Goal: Information Seeking & Learning: Check status

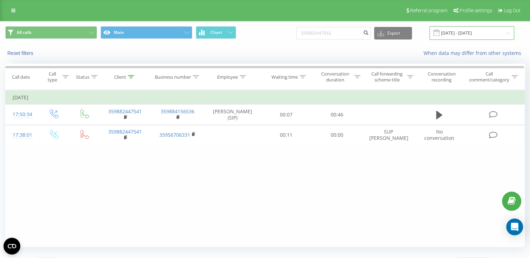
click at [508, 34] on input "[DATE] - [DATE]" at bounding box center [471, 33] width 85 height 14
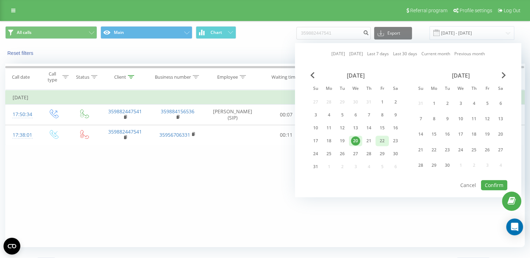
click at [387, 141] on div "22" at bounding box center [381, 141] width 13 height 11
click at [491, 180] on button "Confirm" at bounding box center [494, 185] width 26 height 10
type input "[DATE] - [DATE]"
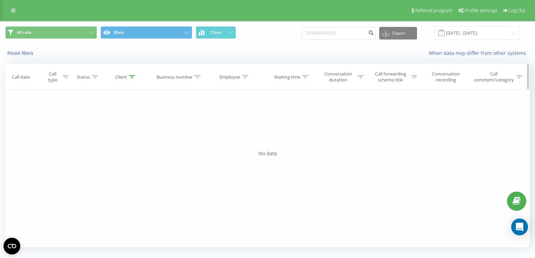
click at [133, 78] on div at bounding box center [132, 77] width 6 height 6
drag, startPoint x: 128, startPoint y: 125, endPoint x: 85, endPoint y: 124, distance: 42.4
click at [85, 124] on div "Filter by condition Equal Enter value Cancel OK Filter by condition Equal Enter…" at bounding box center [267, 169] width 525 height 158
click at [147, 138] on span "OK" at bounding box center [141, 141] width 20 height 11
click at [0, 0] on div at bounding box center [0, 0] width 0 height 0
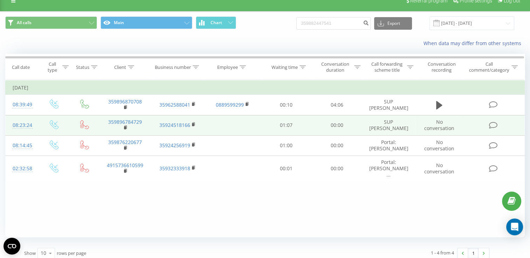
scroll to position [15, 0]
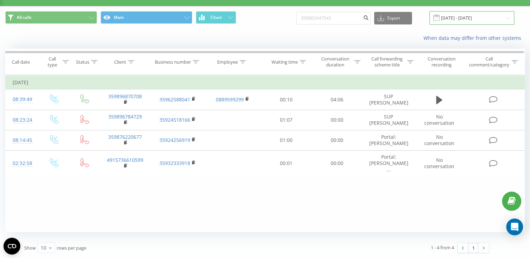
click at [507, 21] on input "[DATE] - [DATE]" at bounding box center [471, 18] width 85 height 14
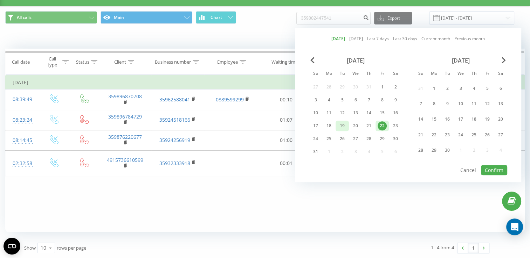
click at [343, 124] on div "19" at bounding box center [342, 126] width 9 height 9
click at [493, 169] on button "Confirm" at bounding box center [494, 170] width 26 height 10
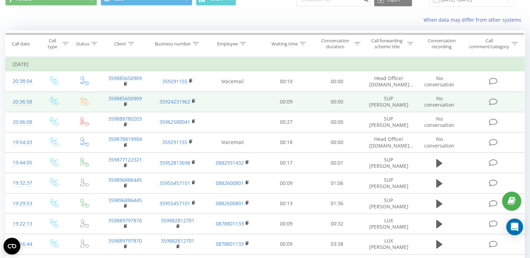
scroll to position [70, 0]
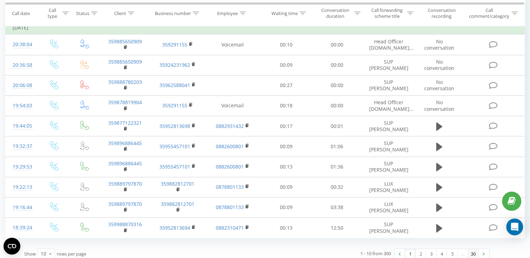
click at [474, 254] on link "30" at bounding box center [473, 254] width 11 height 10
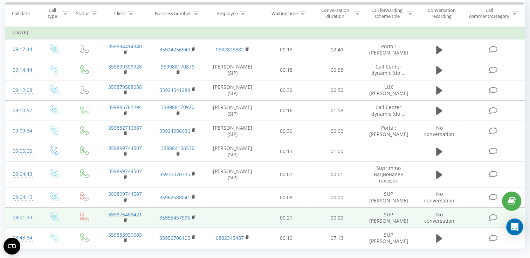
scroll to position [86, 0]
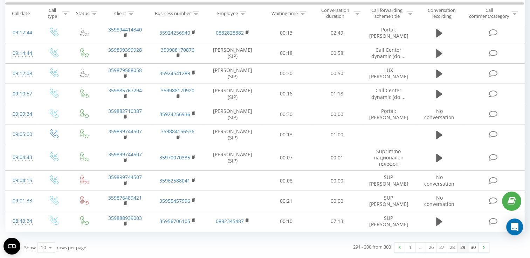
click at [460, 249] on link "29" at bounding box center [462, 248] width 11 height 10
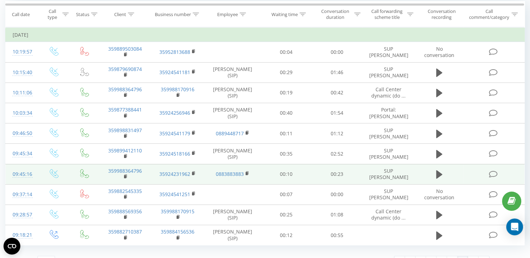
scroll to position [75, 0]
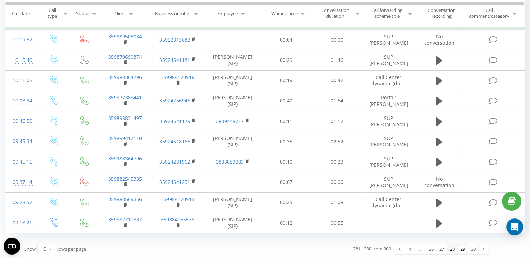
click at [453, 252] on link "28" at bounding box center [452, 249] width 11 height 10
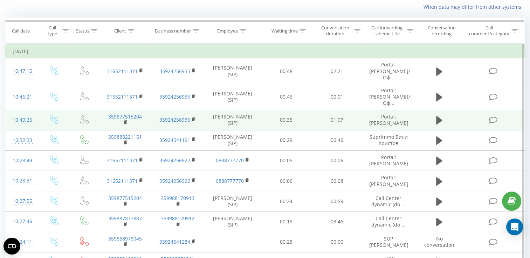
scroll to position [81, 0]
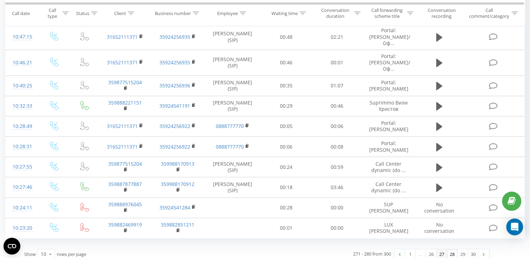
click at [440, 250] on link "27" at bounding box center [441, 255] width 11 height 10
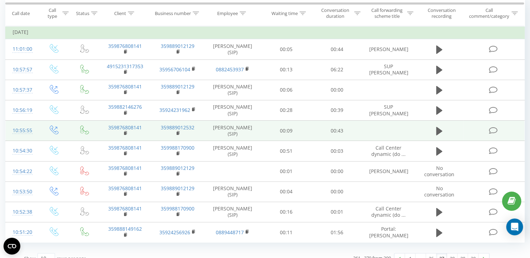
scroll to position [75, 0]
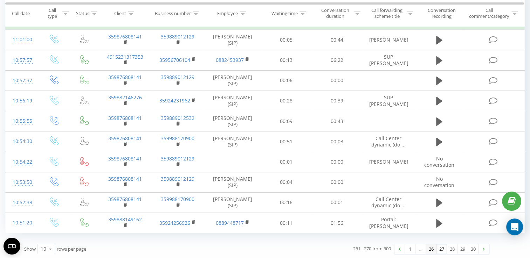
click at [427, 249] on link "26" at bounding box center [431, 249] width 11 height 10
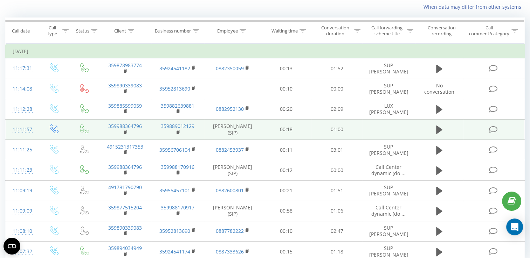
scroll to position [75, 0]
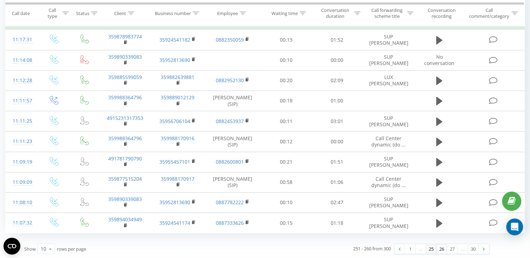
click at [431, 248] on link "25" at bounding box center [431, 249] width 11 height 10
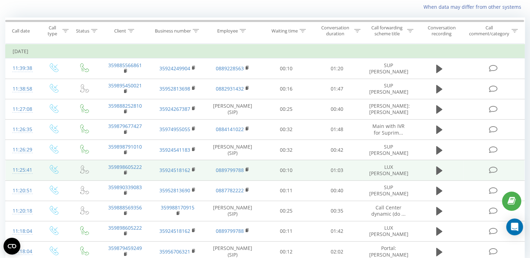
scroll to position [81, 0]
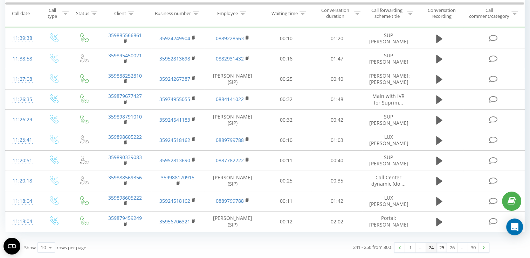
click at [432, 253] on link "24" at bounding box center [431, 248] width 11 height 10
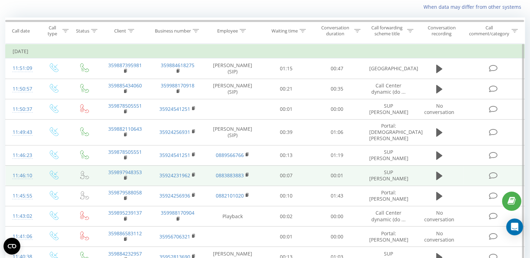
scroll to position [91, 0]
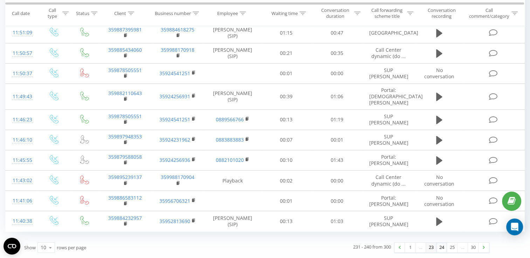
click at [427, 249] on link "23" at bounding box center [431, 248] width 11 height 10
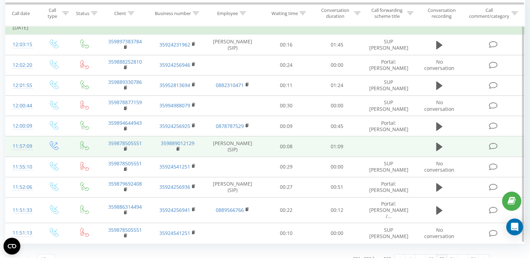
scroll to position [81, 0]
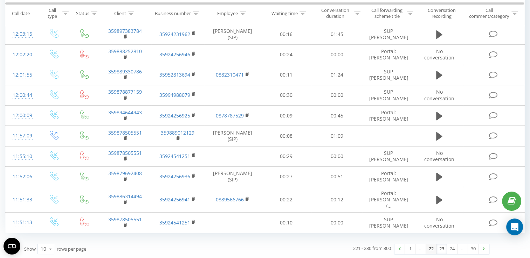
click at [431, 248] on link "22" at bounding box center [431, 249] width 11 height 10
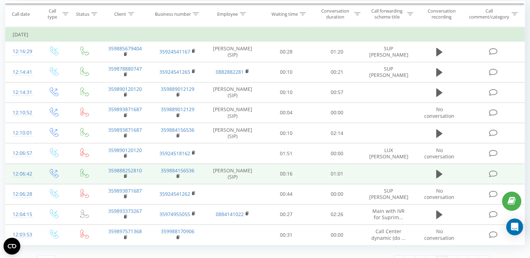
scroll to position [75, 0]
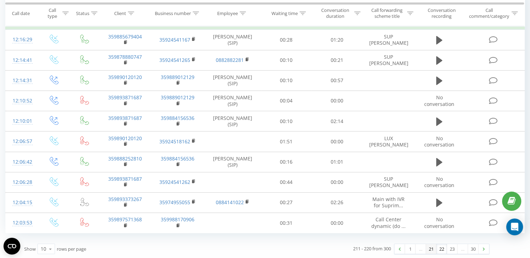
click at [429, 249] on link "21" at bounding box center [431, 249] width 11 height 10
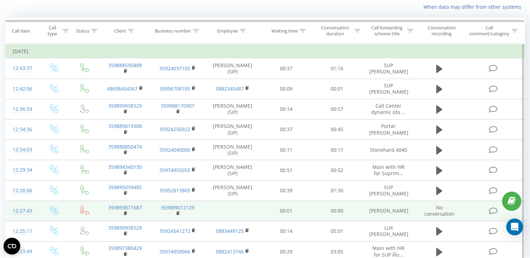
scroll to position [81, 0]
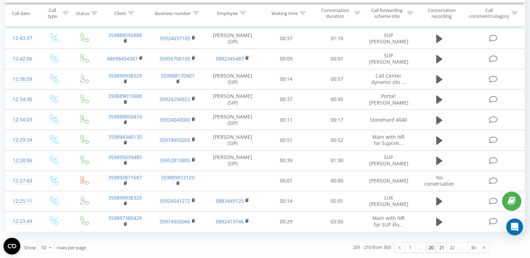
click at [427, 248] on link "20" at bounding box center [431, 248] width 11 height 10
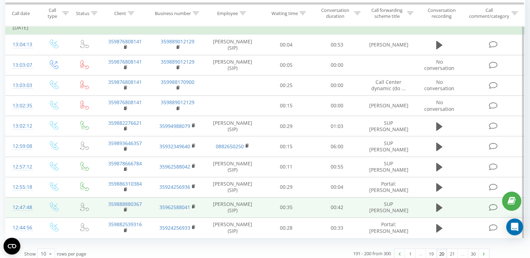
scroll to position [81, 0]
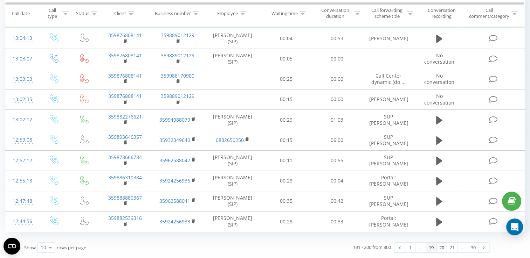
click at [432, 247] on link "19" at bounding box center [431, 248] width 11 height 10
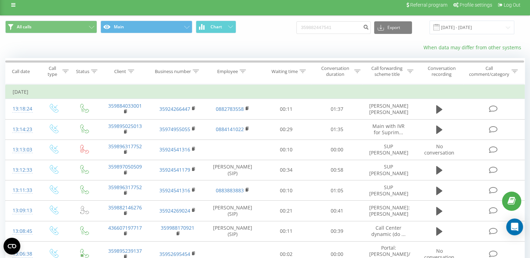
scroll to position [81, 0]
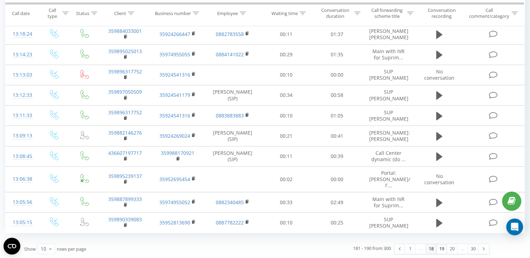
click at [428, 251] on link "18" at bounding box center [431, 249] width 11 height 10
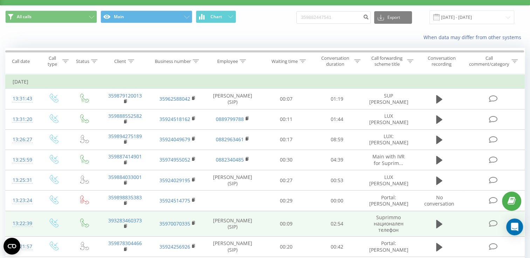
scroll to position [86, 0]
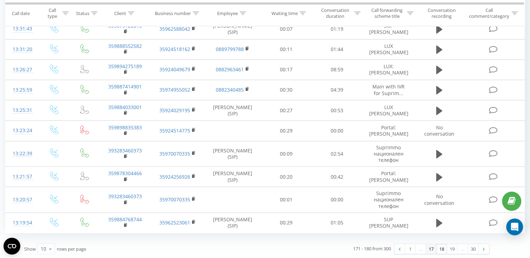
click at [428, 249] on link "17" at bounding box center [431, 249] width 11 height 10
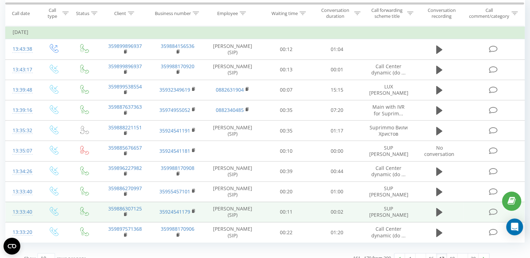
scroll to position [75, 0]
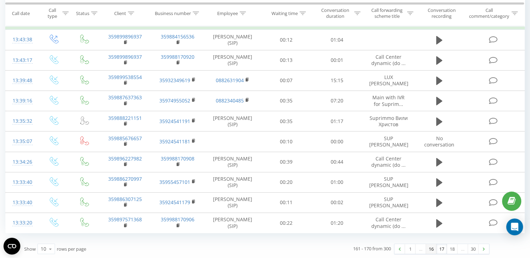
click at [428, 249] on link "16" at bounding box center [431, 249] width 11 height 10
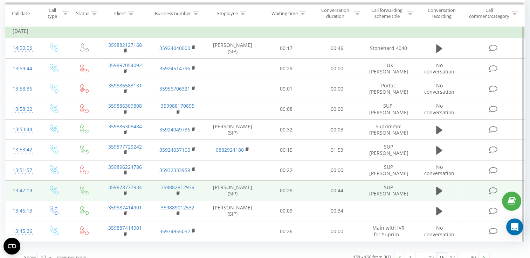
scroll to position [91, 0]
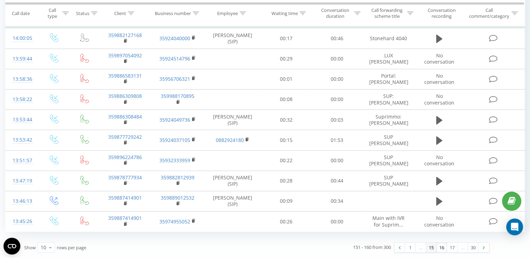
click at [427, 248] on link "15" at bounding box center [431, 248] width 11 height 10
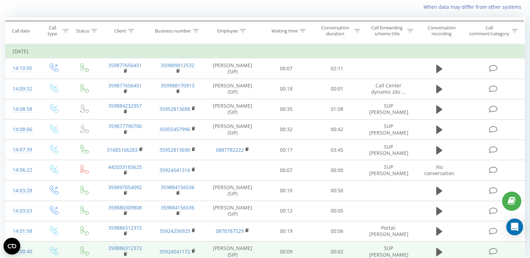
scroll to position [75, 0]
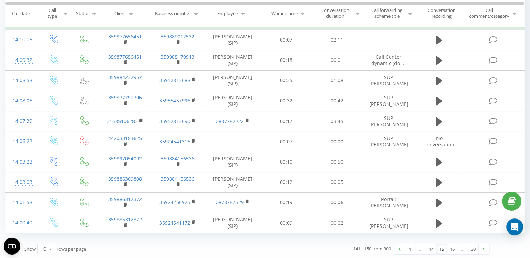
click at [421, 249] on div "…" at bounding box center [420, 249] width 11 height 10
click at [431, 249] on link "14" at bounding box center [431, 249] width 11 height 10
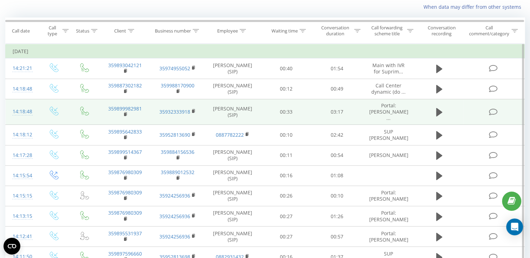
scroll to position [91, 0]
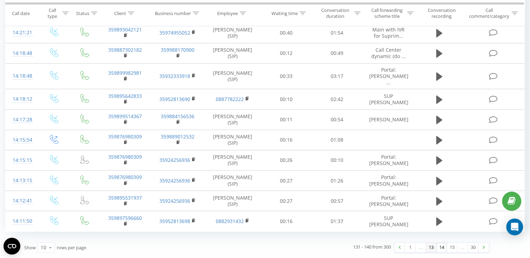
click at [431, 251] on link "13" at bounding box center [431, 248] width 11 height 10
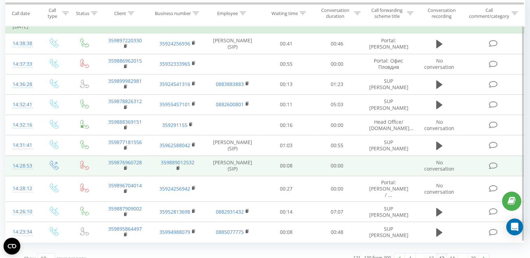
scroll to position [81, 0]
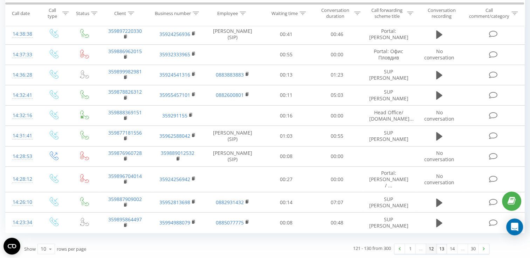
click at [429, 249] on link "12" at bounding box center [431, 249] width 11 height 10
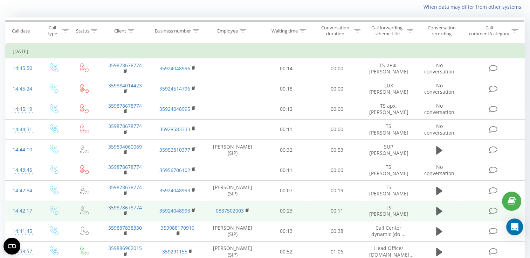
scroll to position [75, 0]
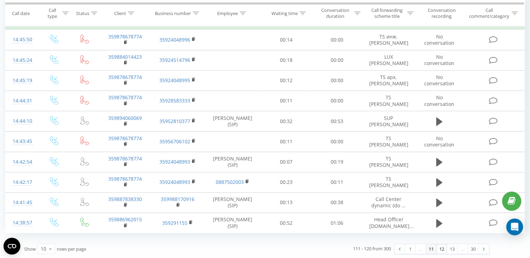
click at [429, 250] on link "11" at bounding box center [431, 249] width 11 height 10
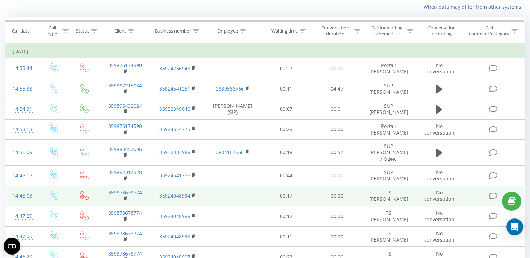
scroll to position [86, 0]
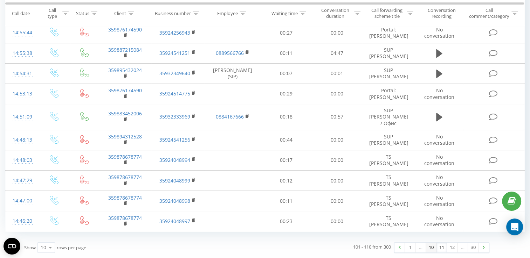
click at [427, 248] on link "10" at bounding box center [431, 248] width 11 height 10
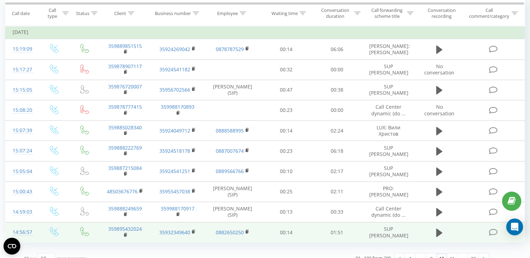
scroll to position [75, 0]
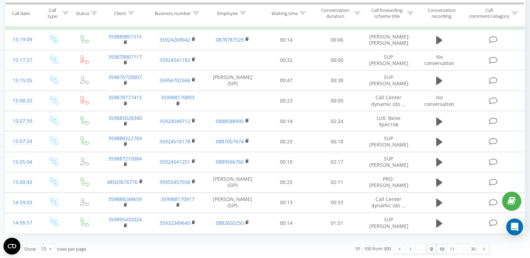
click at [431, 251] on link "9" at bounding box center [431, 249] width 11 height 10
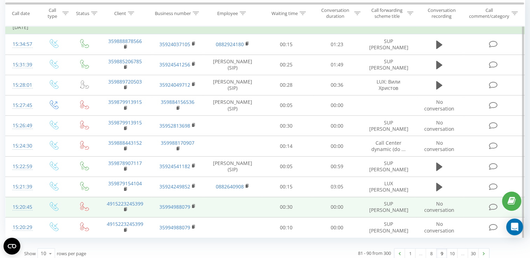
scroll to position [81, 0]
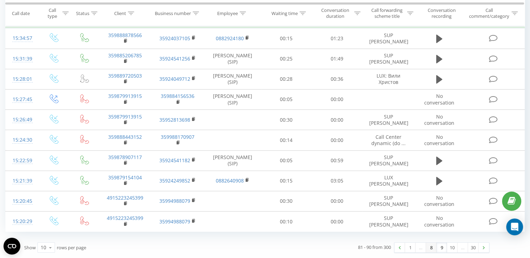
click at [428, 249] on link "8" at bounding box center [431, 248] width 11 height 10
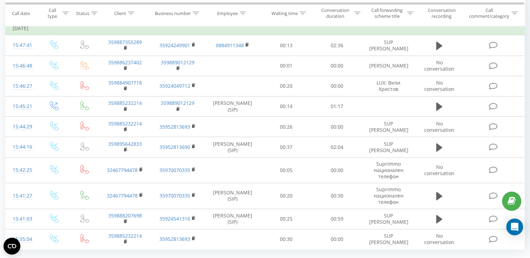
scroll to position [86, 0]
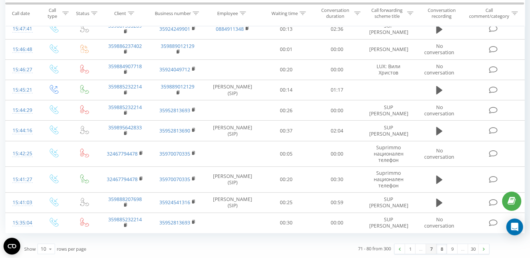
click at [429, 249] on link "7" at bounding box center [431, 249] width 11 height 10
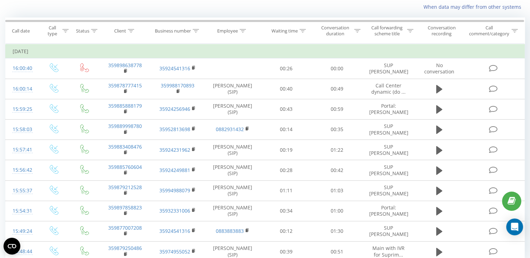
scroll to position [75, 0]
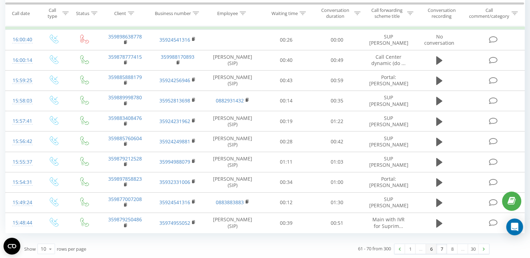
click at [429, 250] on link "6" at bounding box center [431, 249] width 11 height 10
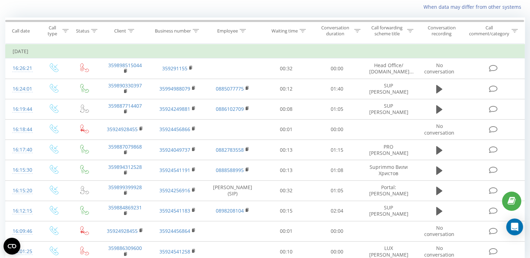
scroll to position [81, 0]
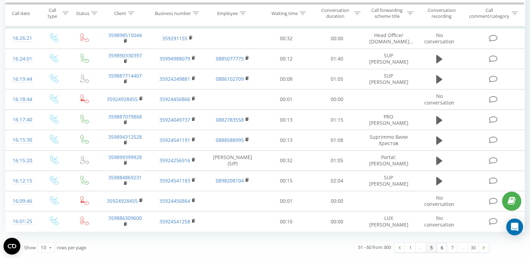
click at [430, 249] on link "5" at bounding box center [431, 248] width 11 height 10
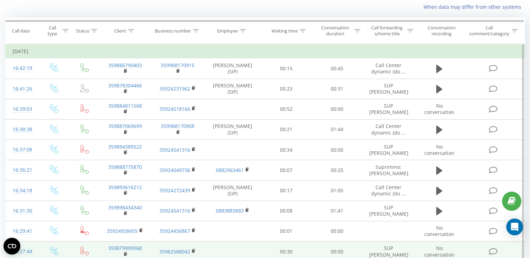
scroll to position [81, 0]
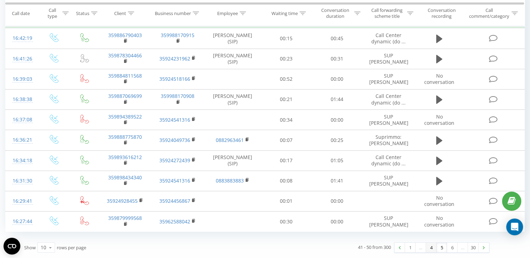
click at [430, 249] on link "4" at bounding box center [431, 248] width 11 height 10
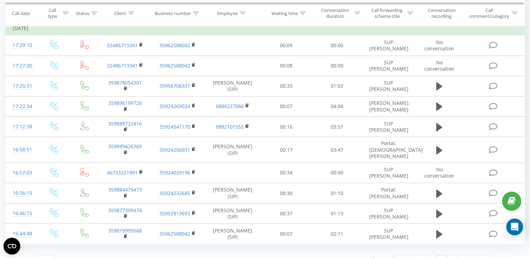
scroll to position [91, 0]
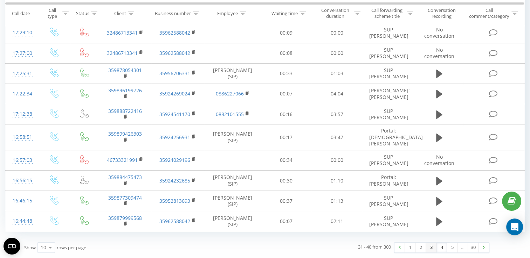
click at [430, 247] on link "3" at bounding box center [431, 248] width 11 height 10
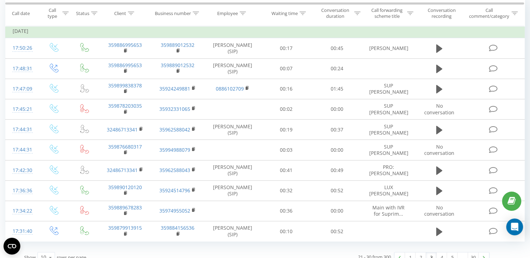
scroll to position [75, 0]
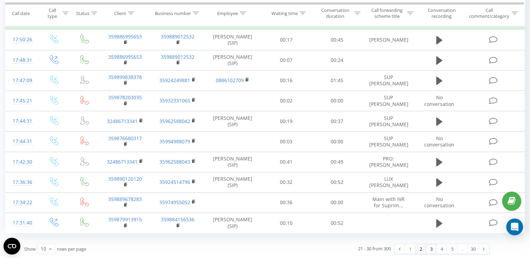
click at [424, 248] on link "2" at bounding box center [420, 249] width 11 height 10
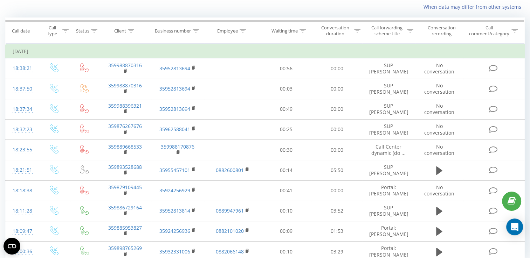
scroll to position [86, 0]
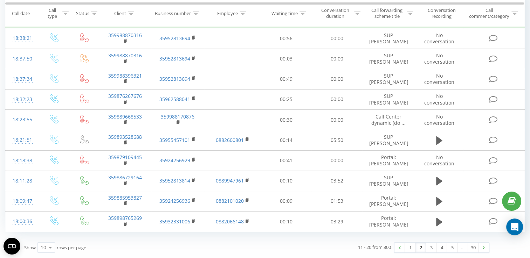
click at [421, 248] on link "2" at bounding box center [420, 248] width 11 height 10
click at [420, 248] on link "2" at bounding box center [420, 248] width 11 height 10
click at [412, 248] on link "1" at bounding box center [410, 248] width 11 height 10
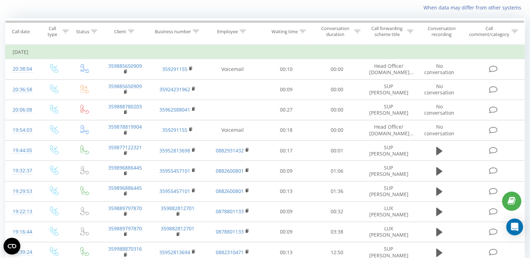
scroll to position [5, 0]
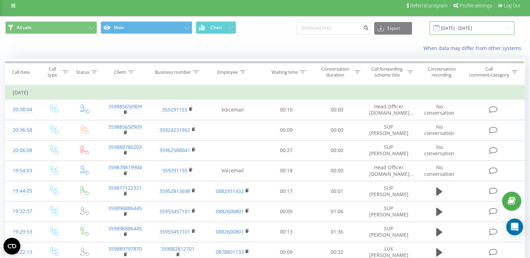
click at [507, 30] on input "[DATE] - [DATE]" at bounding box center [471, 28] width 85 height 14
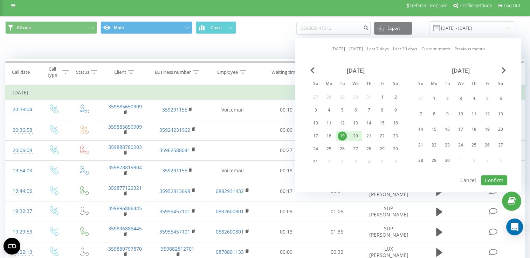
click at [355, 136] on div "20" at bounding box center [355, 136] width 9 height 9
click at [498, 178] on button "Confirm" at bounding box center [494, 180] width 26 height 10
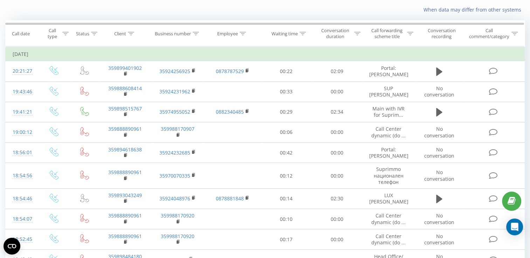
scroll to position [86, 0]
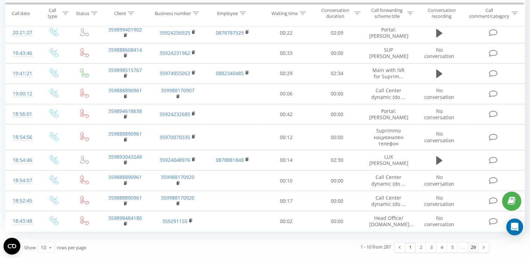
click at [472, 249] on link "29" at bounding box center [473, 248] width 11 height 10
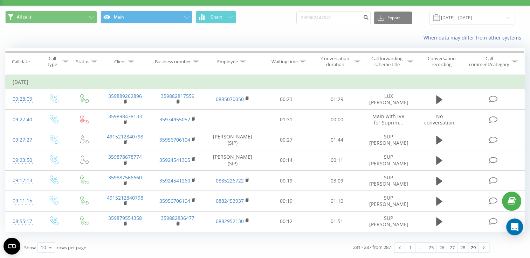
scroll to position [15, 0]
click at [461, 249] on link "28" at bounding box center [462, 248] width 11 height 10
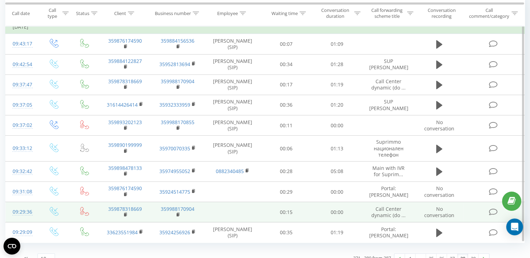
scroll to position [81, 0]
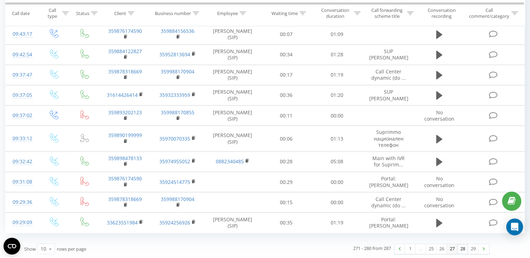
click at [450, 248] on link "27" at bounding box center [452, 249] width 11 height 10
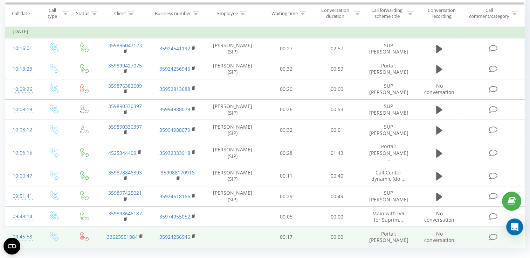
scroll to position [75, 0]
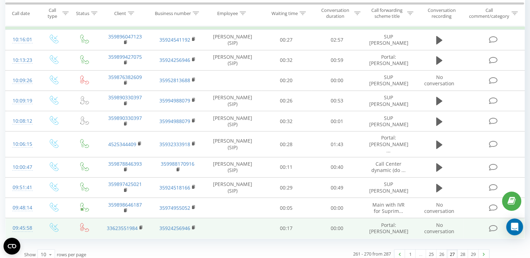
click at [240, 228] on td at bounding box center [232, 229] width 57 height 20
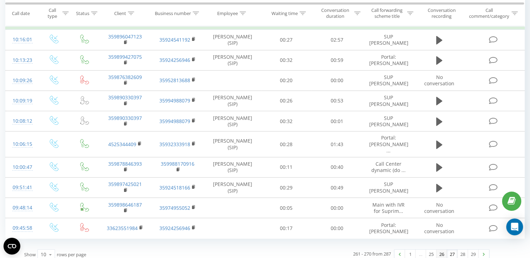
click at [442, 250] on link "26" at bounding box center [441, 255] width 11 height 10
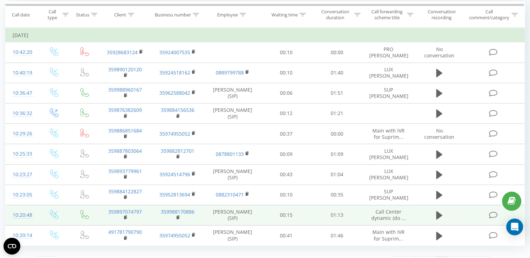
scroll to position [75, 0]
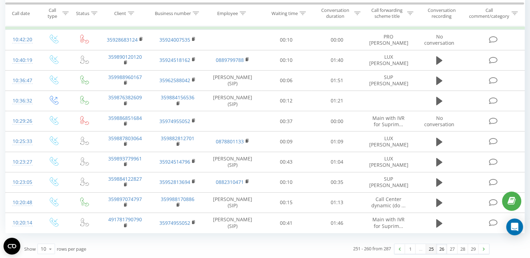
click at [429, 251] on link "25" at bounding box center [431, 249] width 11 height 10
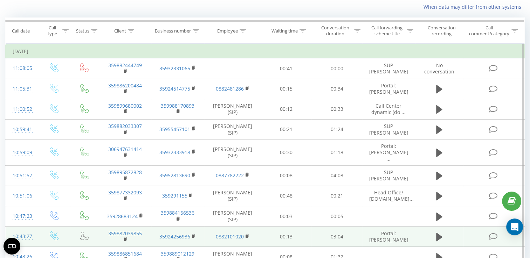
scroll to position [81, 0]
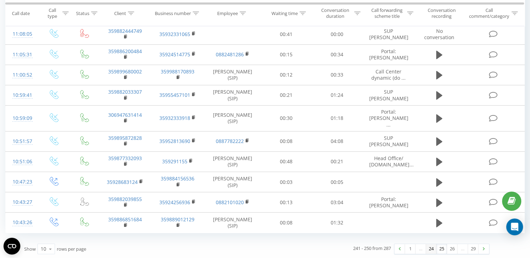
click at [427, 248] on link "24" at bounding box center [431, 249] width 11 height 10
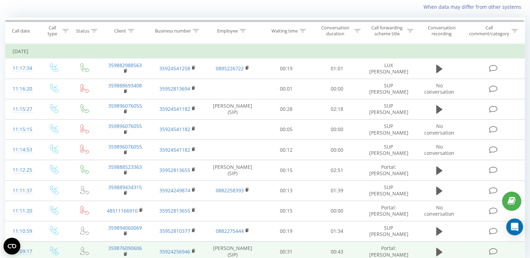
scroll to position [75, 0]
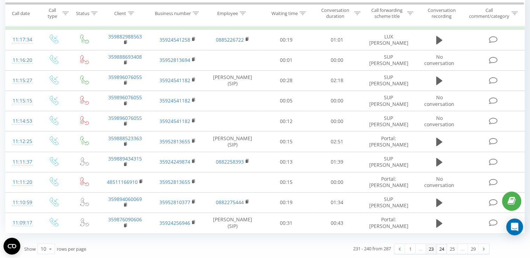
click at [433, 247] on link "23" at bounding box center [431, 249] width 11 height 10
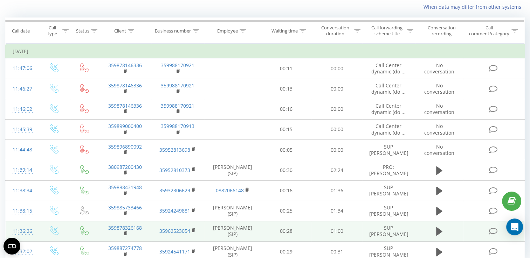
scroll to position [75, 0]
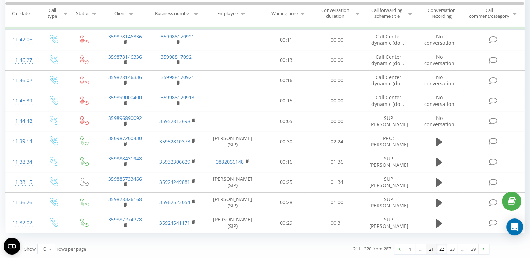
click at [429, 248] on link "21" at bounding box center [431, 249] width 11 height 10
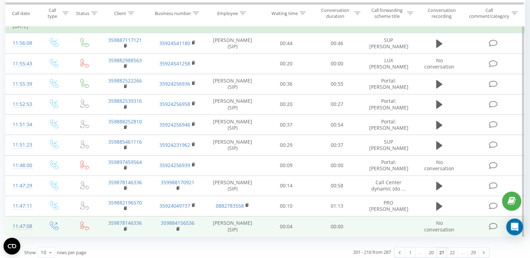
scroll to position [81, 0]
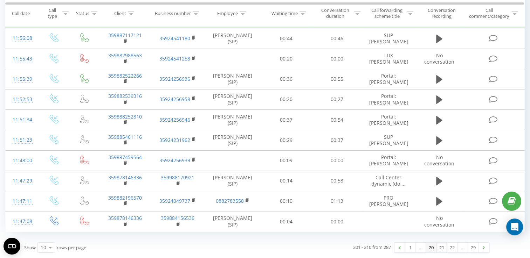
click at [431, 247] on link "20" at bounding box center [431, 248] width 11 height 10
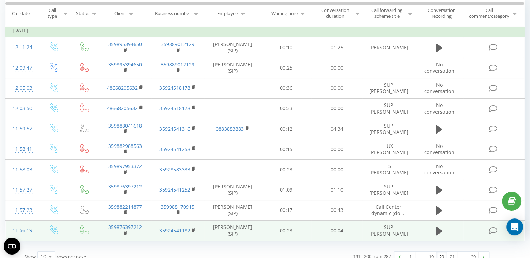
scroll to position [75, 0]
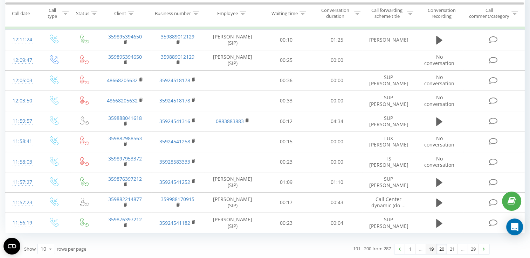
click at [432, 251] on link "19" at bounding box center [431, 249] width 11 height 10
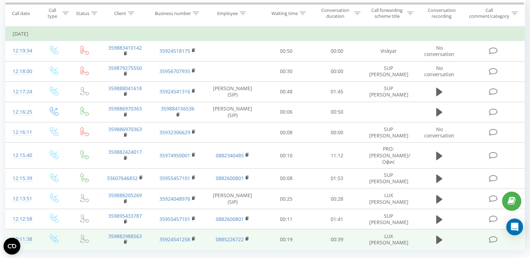
scroll to position [75, 0]
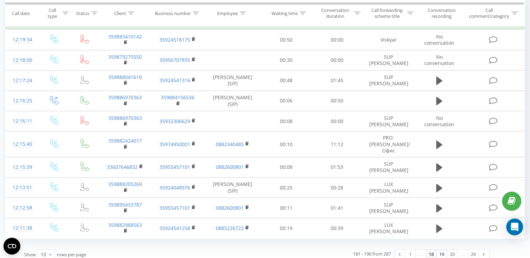
click at [432, 250] on link "18" at bounding box center [431, 255] width 11 height 10
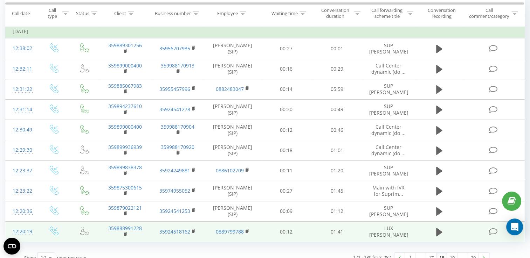
scroll to position [75, 0]
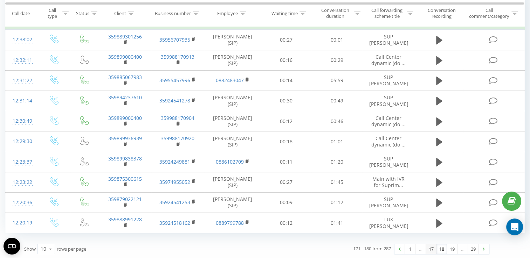
click at [430, 247] on link "17" at bounding box center [431, 249] width 11 height 10
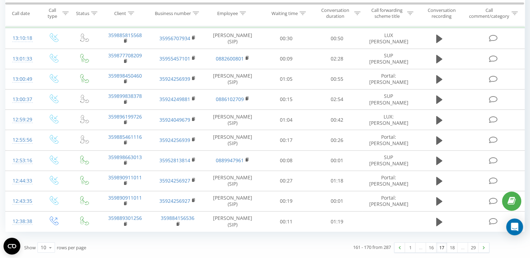
scroll to position [86, 0]
click at [430, 251] on link "16" at bounding box center [431, 248] width 11 height 10
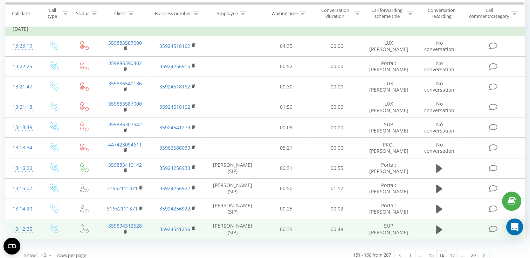
scroll to position [75, 0]
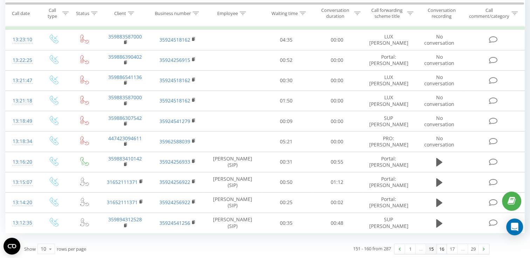
click at [431, 249] on link "15" at bounding box center [431, 249] width 11 height 10
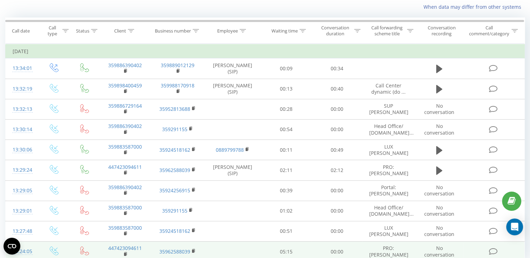
scroll to position [75, 0]
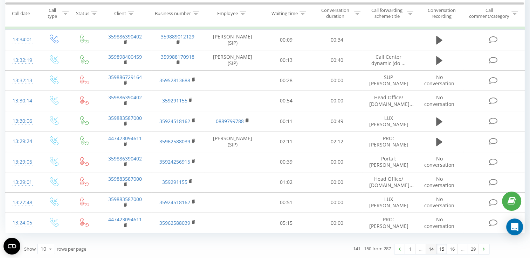
click at [430, 248] on link "14" at bounding box center [431, 249] width 11 height 10
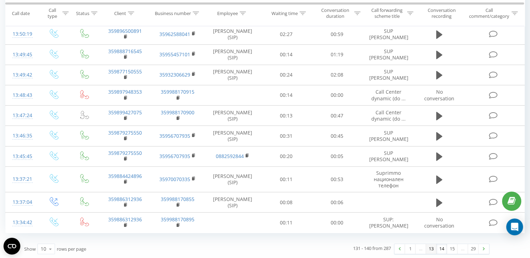
scroll to position [46, 0]
click at [429, 246] on link "13" at bounding box center [431, 249] width 11 height 10
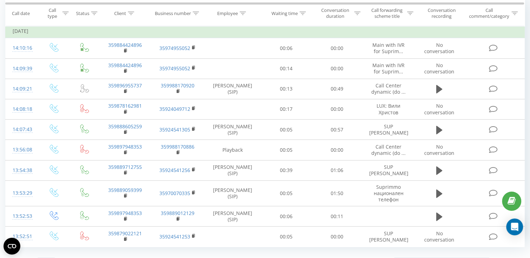
scroll to position [81, 0]
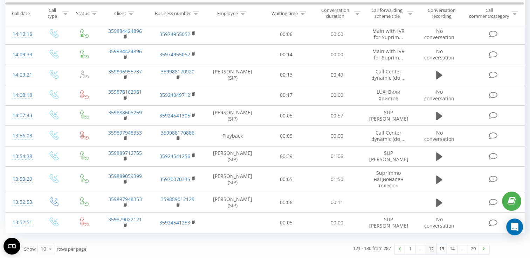
click at [430, 246] on link "12" at bounding box center [431, 249] width 11 height 10
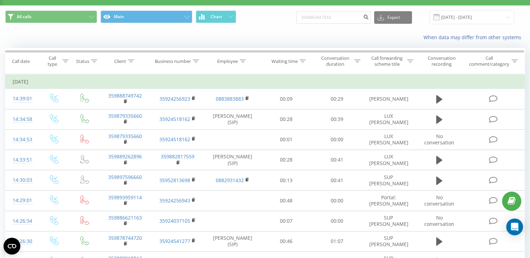
scroll to position [86, 0]
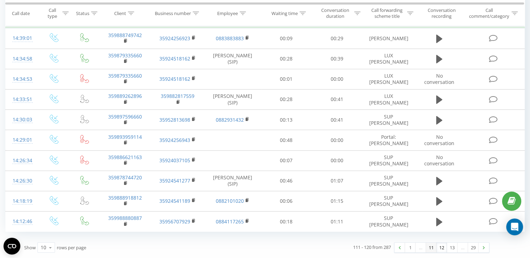
click at [429, 247] on link "11" at bounding box center [431, 248] width 11 height 10
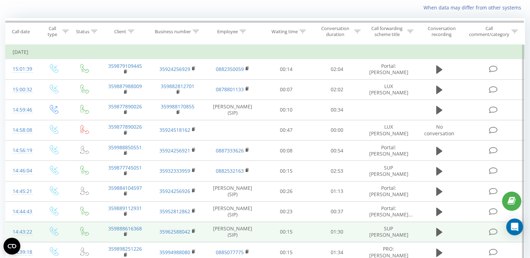
scroll to position [81, 0]
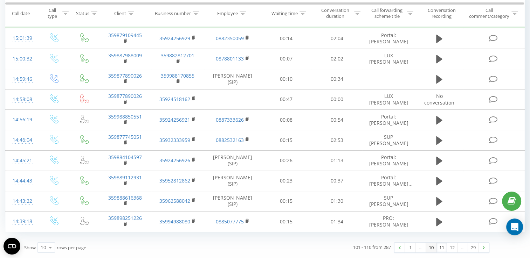
click at [430, 247] on link "10" at bounding box center [431, 248] width 11 height 10
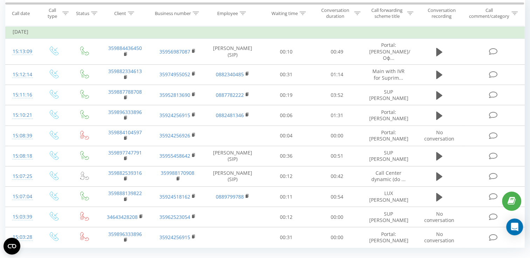
scroll to position [75, 0]
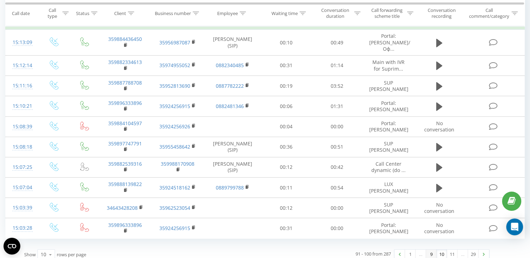
click at [428, 251] on link "9" at bounding box center [431, 255] width 11 height 10
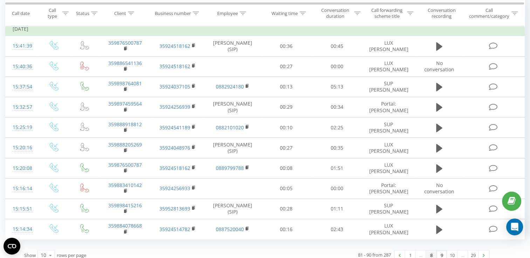
scroll to position [81, 0]
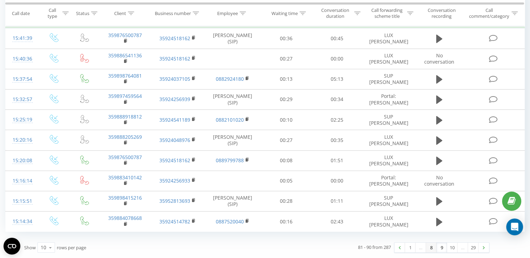
click at [429, 249] on link "8" at bounding box center [431, 248] width 11 height 10
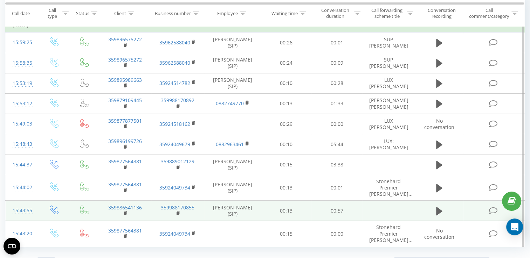
scroll to position [91, 0]
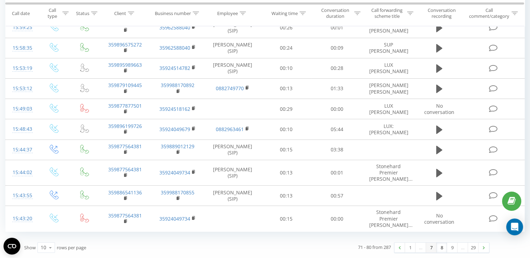
click at [431, 247] on link "7" at bounding box center [431, 248] width 11 height 10
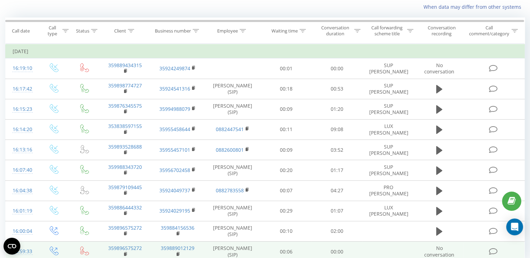
scroll to position [75, 0]
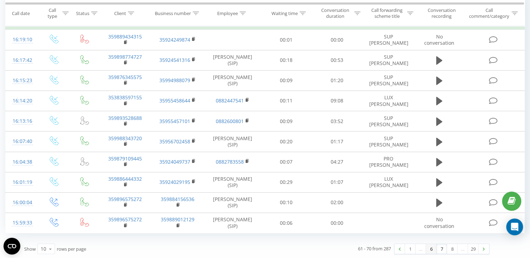
click at [428, 251] on link "6" at bounding box center [431, 249] width 11 height 10
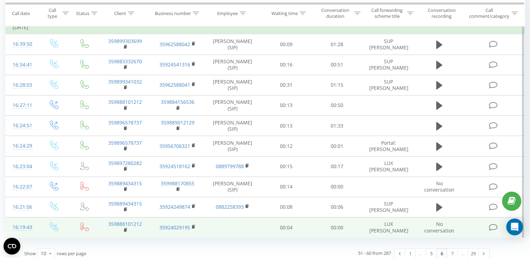
scroll to position [81, 0]
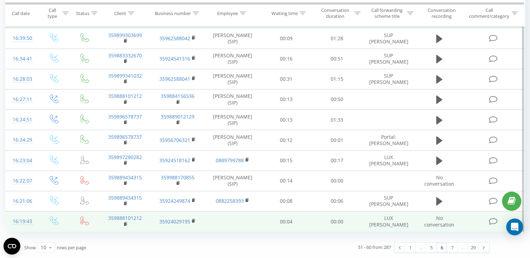
click at [429, 251] on link "5" at bounding box center [431, 248] width 11 height 10
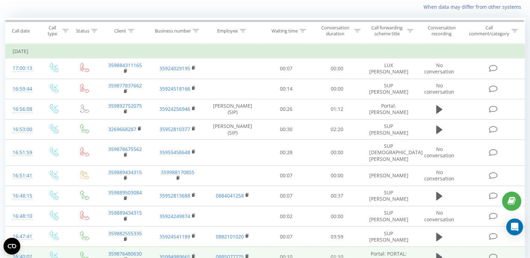
scroll to position [75, 0]
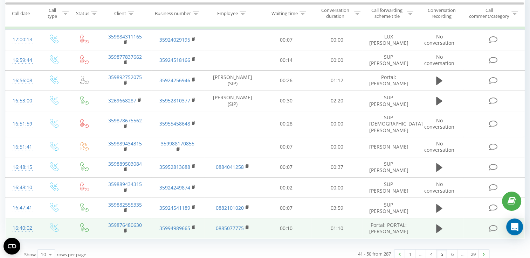
click at [429, 251] on link "4" at bounding box center [431, 255] width 11 height 10
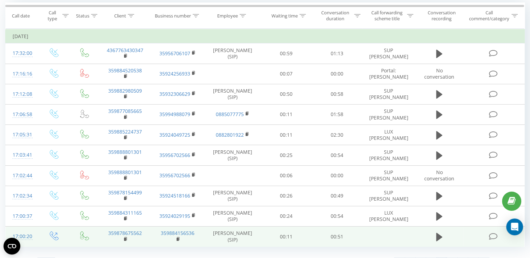
scroll to position [75, 0]
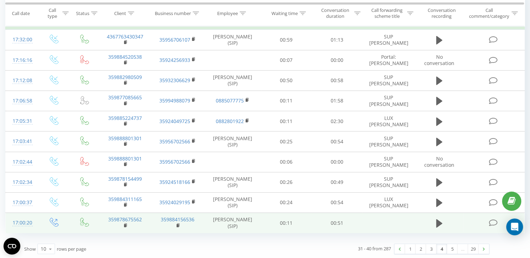
click at [429, 251] on link "3" at bounding box center [431, 249] width 11 height 10
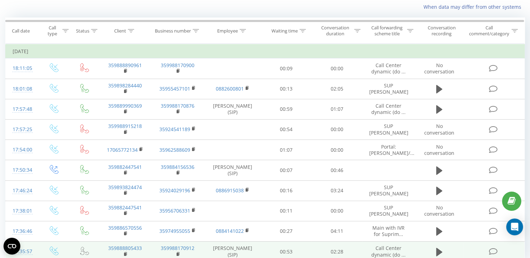
scroll to position [75, 0]
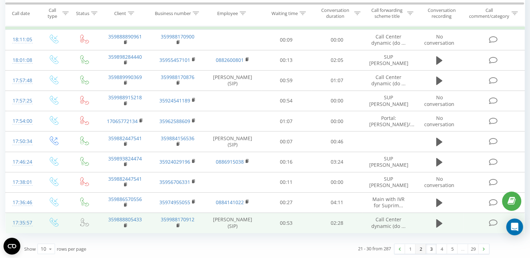
click at [423, 250] on link "2" at bounding box center [420, 249] width 11 height 10
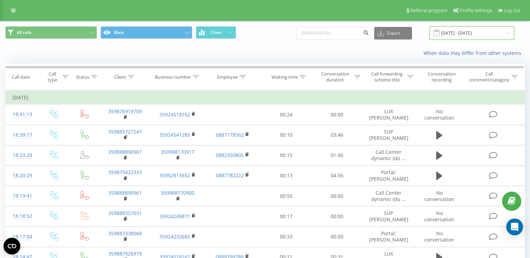
click at [506, 34] on input "[DATE] - [DATE]" at bounding box center [471, 33] width 85 height 14
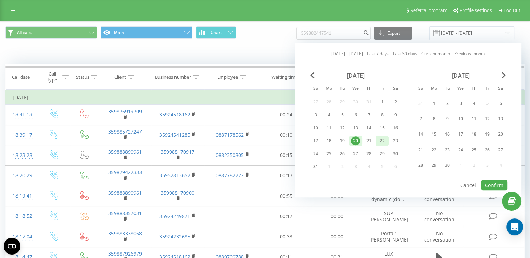
click at [376, 139] on div "22" at bounding box center [381, 141] width 13 height 11
click at [497, 180] on button "Confirm" at bounding box center [494, 185] width 26 height 10
type input "[DATE] - [DATE]"
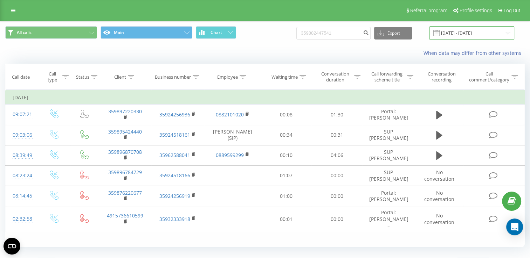
click at [511, 34] on input "[DATE] - [DATE]" at bounding box center [471, 33] width 85 height 14
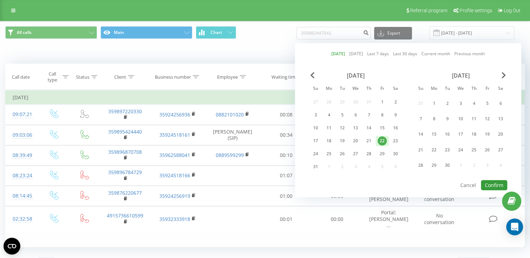
click at [489, 186] on button "Confirm" at bounding box center [494, 185] width 26 height 10
